Goal: Transaction & Acquisition: Download file/media

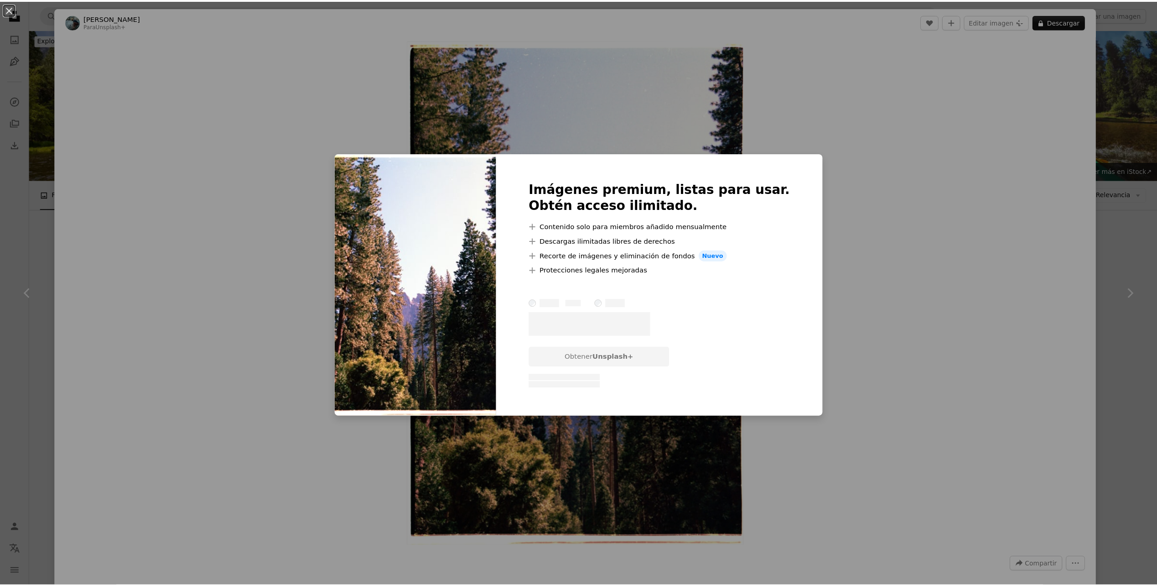
scroll to position [4553, 0]
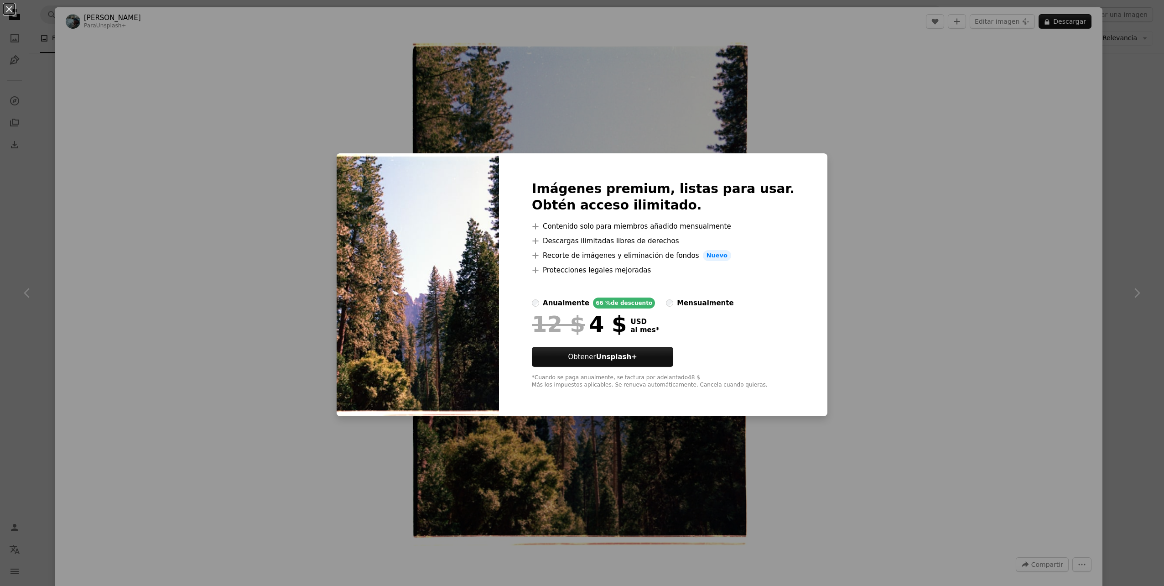
click at [46, 111] on div "An X shape Imágenes premium, listas para usar. Obtén acceso ilimitado. A plus s…" at bounding box center [582, 293] width 1164 height 586
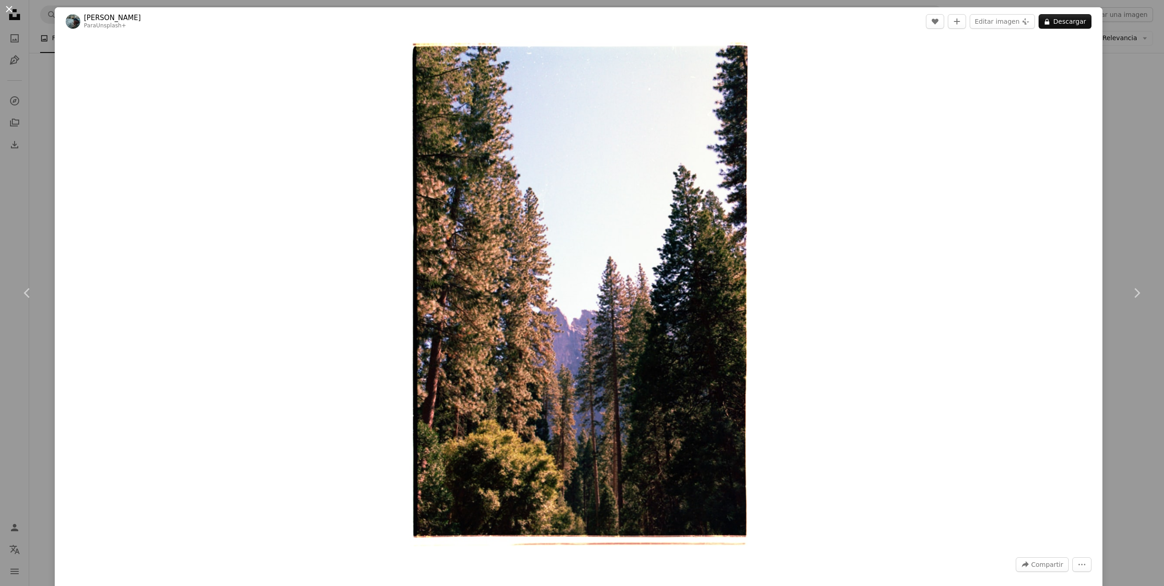
click at [7, 7] on button "An X shape" at bounding box center [9, 9] width 11 height 11
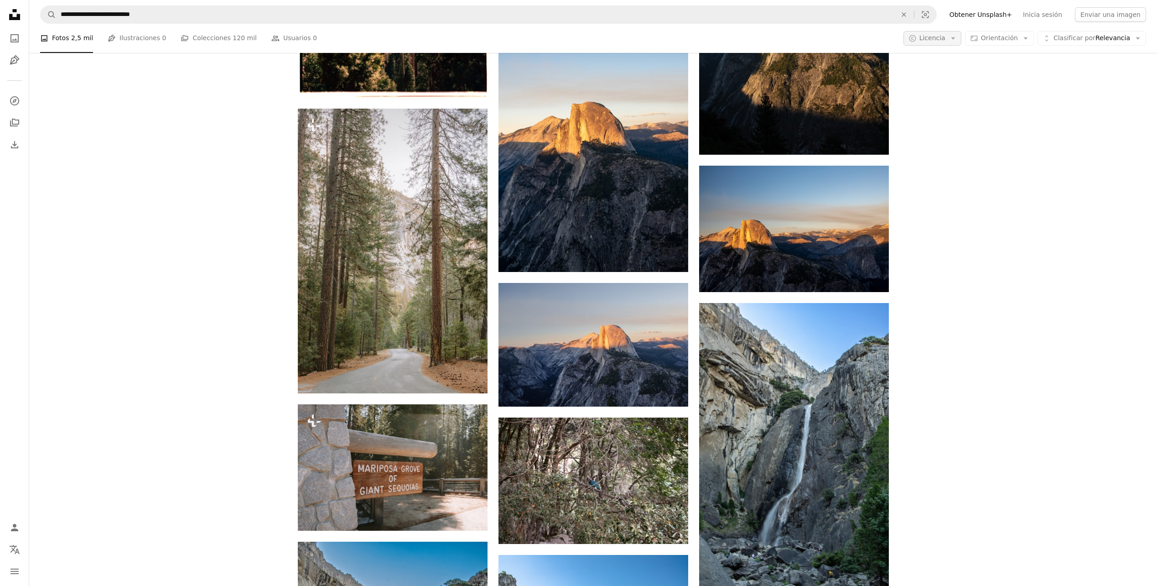
scroll to position [4827, 0]
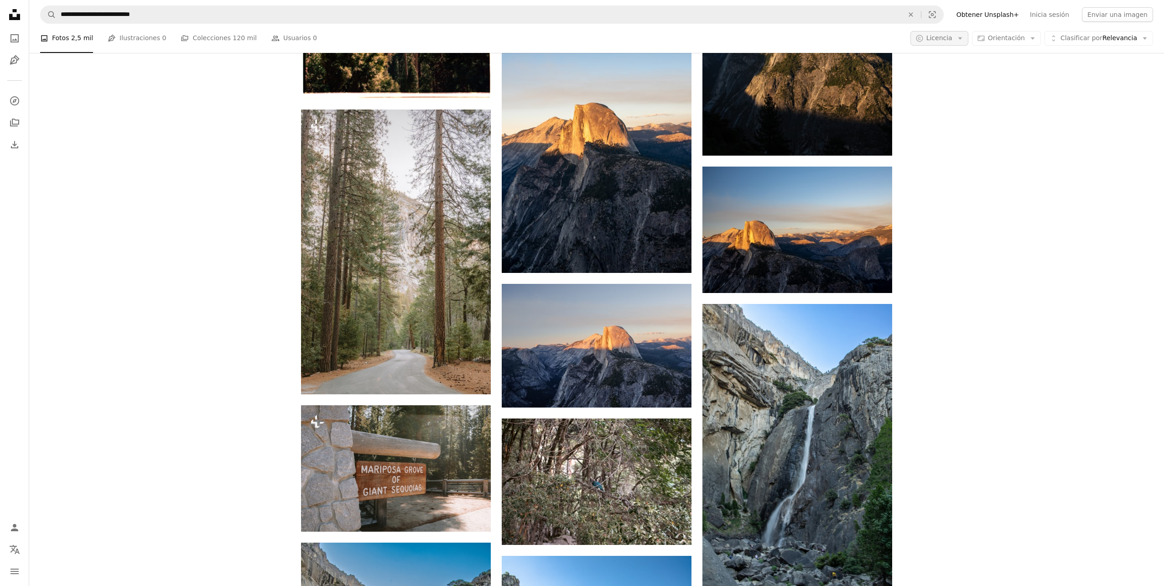
click at [968, 38] on button "A copyright icon © Licencia Arrow down" at bounding box center [939, 38] width 58 height 15
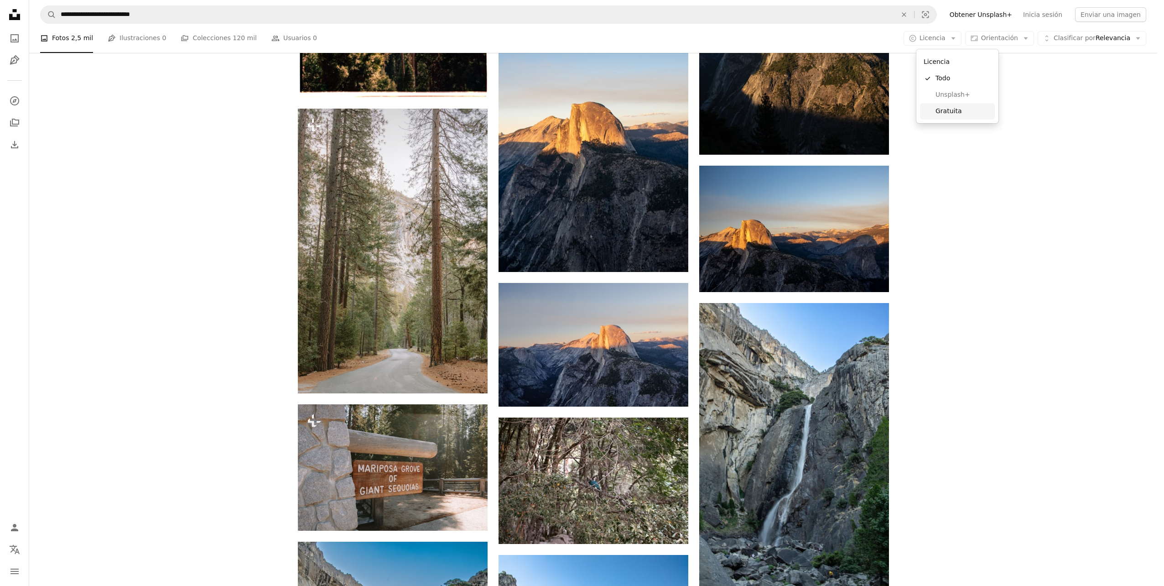
click at [953, 104] on link "Gratuita" at bounding box center [957, 111] width 75 height 16
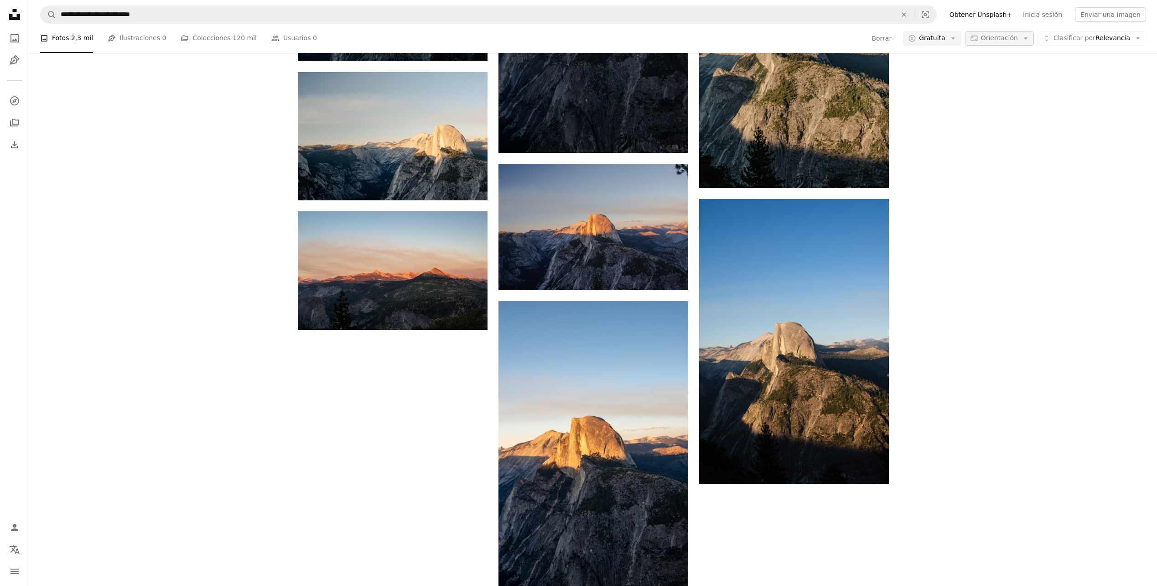
scroll to position [2052, 0]
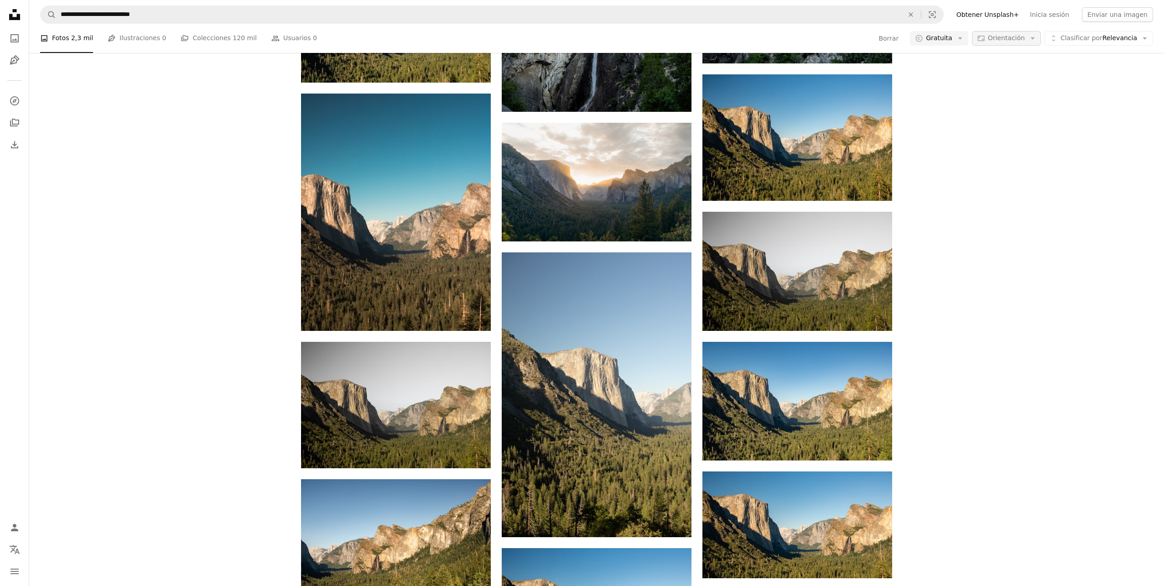
click at [1027, 44] on button "Aspect ratio Orientación Arrow down" at bounding box center [1006, 38] width 69 height 15
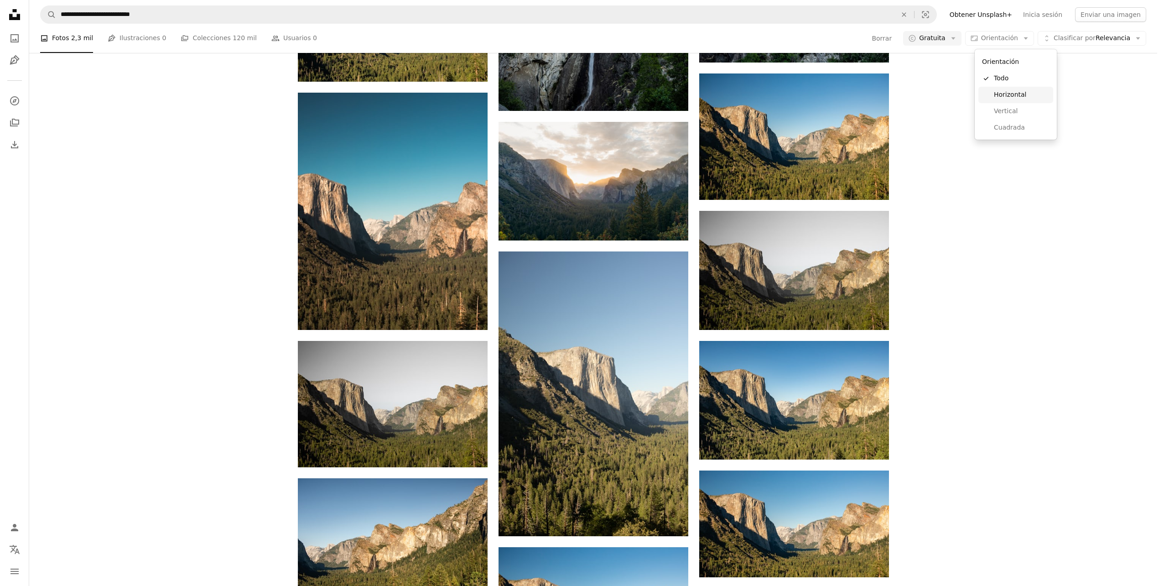
click at [1014, 93] on span "Horizontal" at bounding box center [1022, 94] width 56 height 9
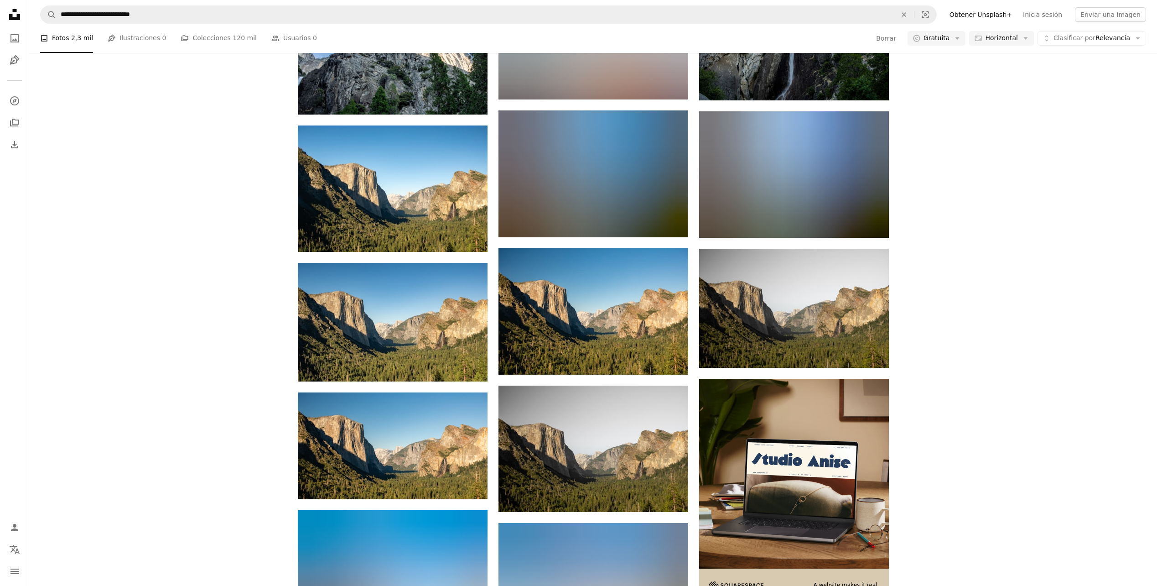
scroll to position [4879, 0]
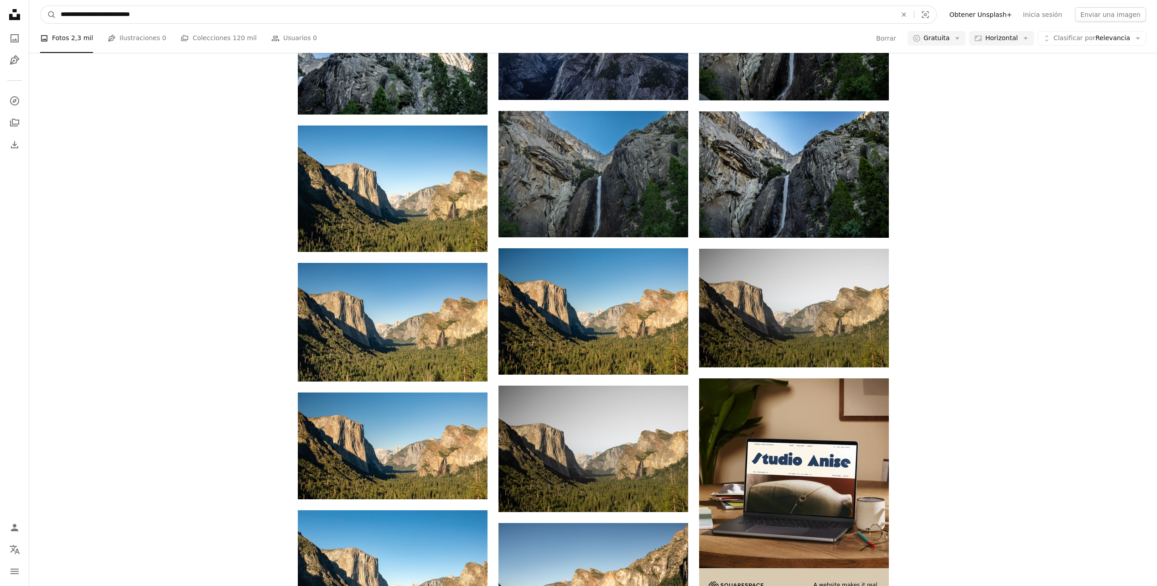
click at [187, 17] on input "**********" at bounding box center [475, 14] width 838 height 17
drag, startPoint x: 197, startPoint y: 17, endPoint x: 34, endPoint y: 35, distance: 163.8
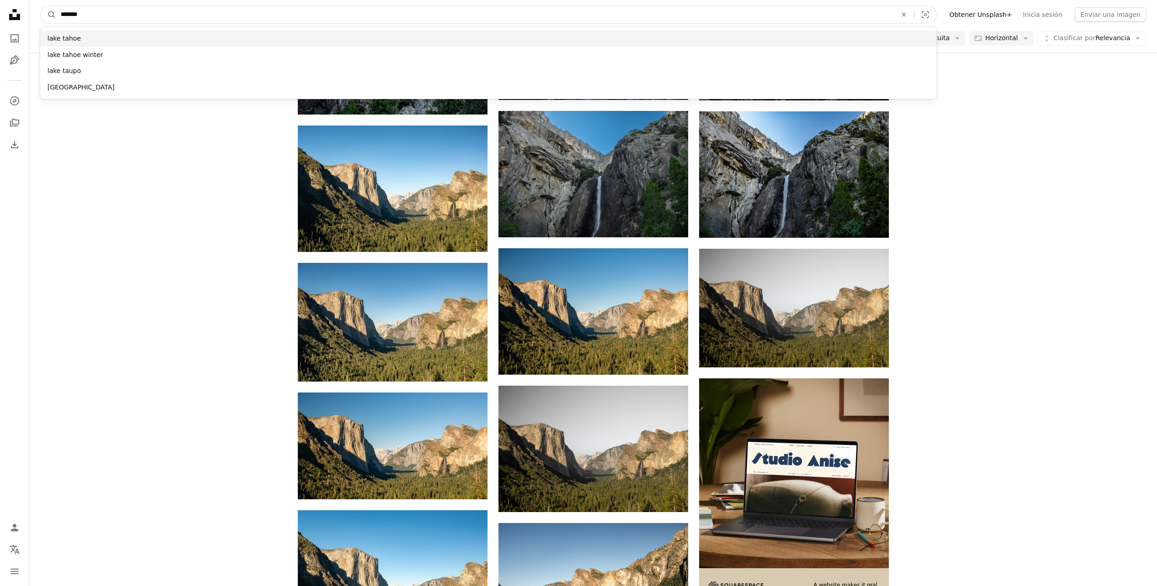
type input "*******"
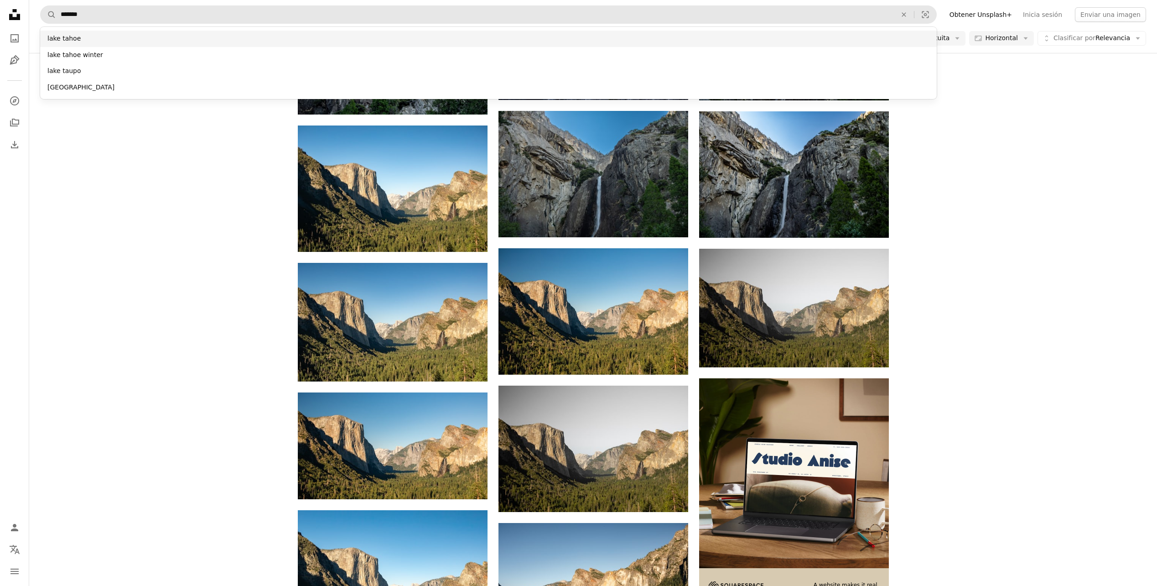
click at [82, 35] on div "lake tahoe" at bounding box center [488, 39] width 897 height 16
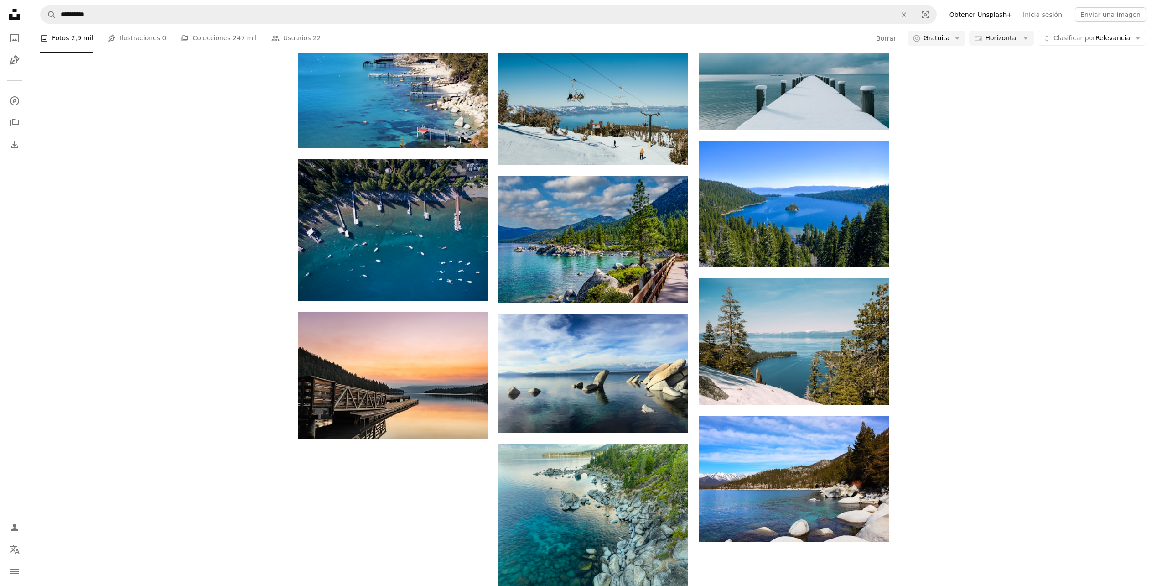
scroll to position [730, 0]
